Goal: Transaction & Acquisition: Purchase product/service

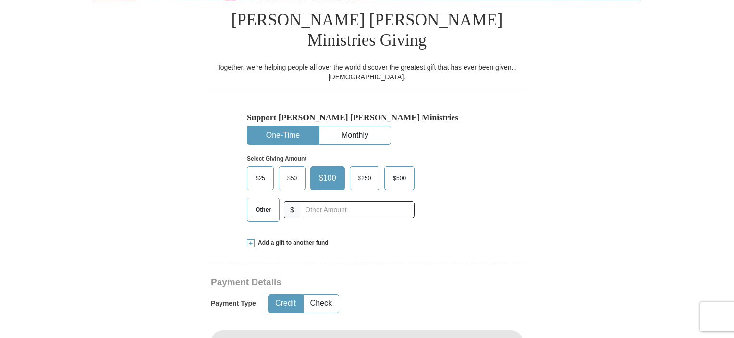
click at [289, 171] on span "$50" at bounding box center [291, 178] width 19 height 14
click at [0, 0] on input "$50" at bounding box center [0, 0] width 0 height 0
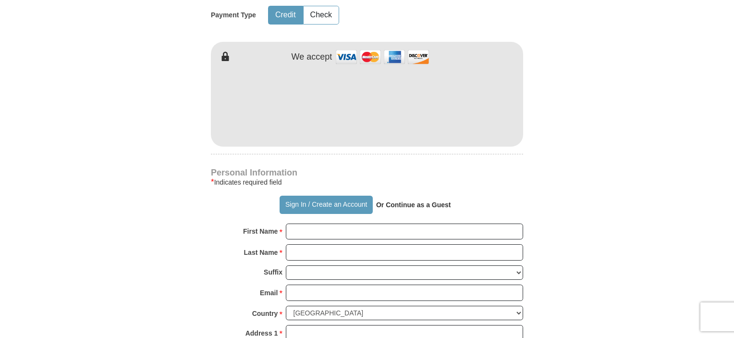
scroll to position [576, 0]
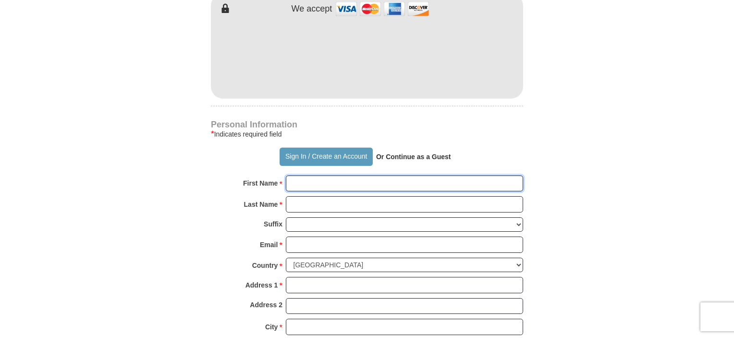
click at [294, 175] on input "First Name *" at bounding box center [404, 183] width 237 height 16
type input "[PERSON_NAME]"
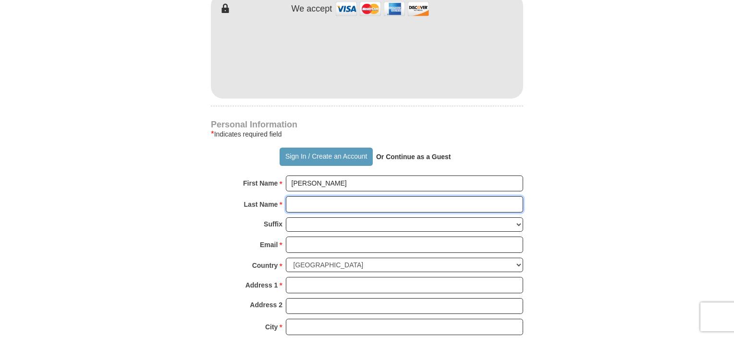
click at [294, 196] on input "Last Name *" at bounding box center [404, 204] width 237 height 16
type input "Bambusch"
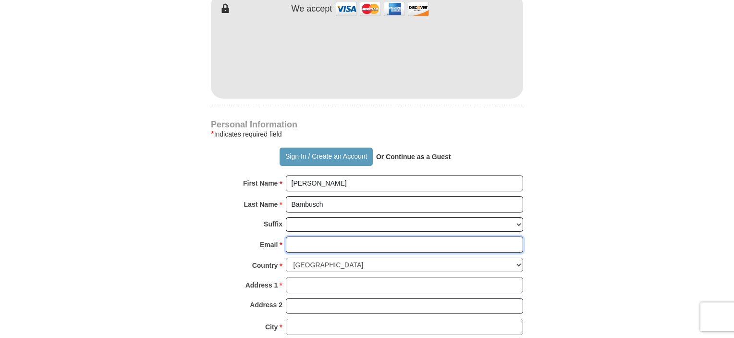
click at [297, 236] on input "Email *" at bounding box center [404, 244] width 237 height 16
type input "[EMAIL_ADDRESS][DOMAIN_NAME]"
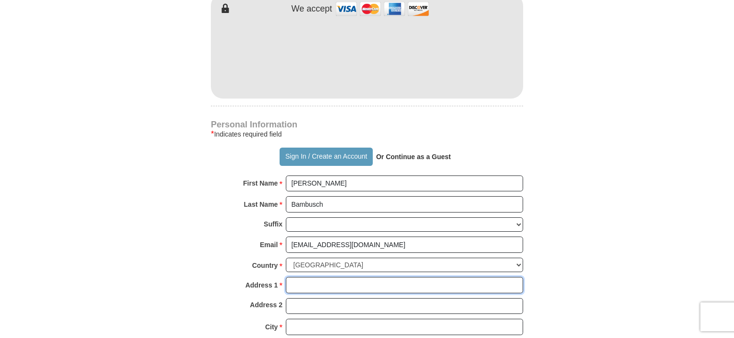
type input "[STREET_ADDRESS][PERSON_NAME]"
type input "Apt 35"
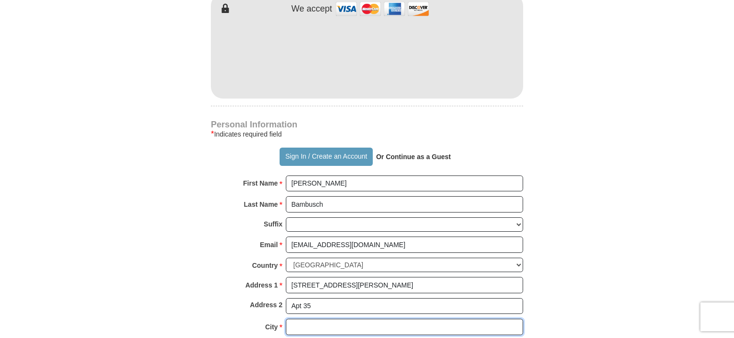
type input "Milwaukie"
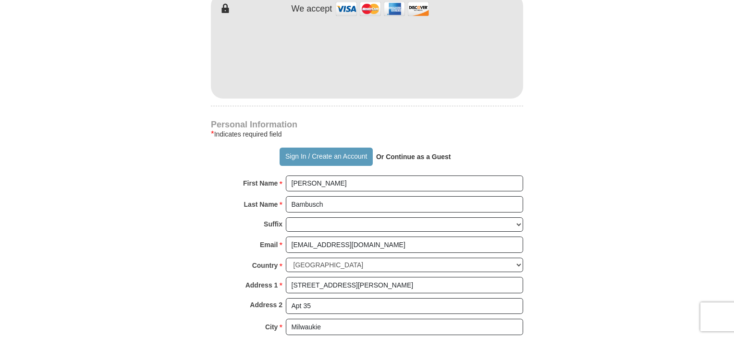
select select "OR"
type input "97267-6142"
type input "5037348924"
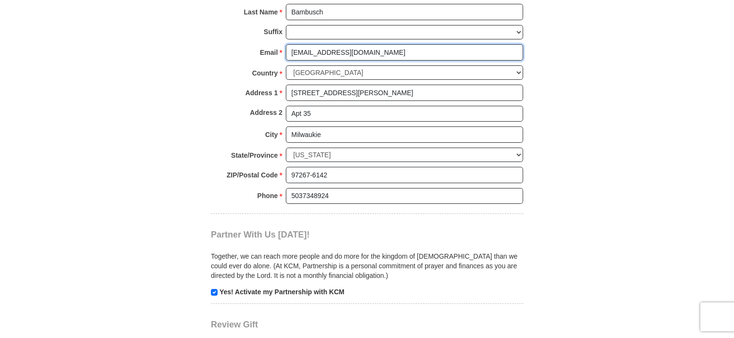
scroll to position [912, 0]
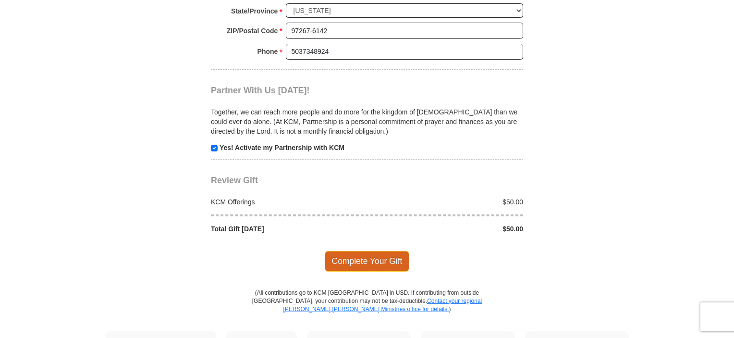
click at [371, 251] on span "Complete Your Gift" at bounding box center [367, 261] width 85 height 20
